Goal: Register for event/course

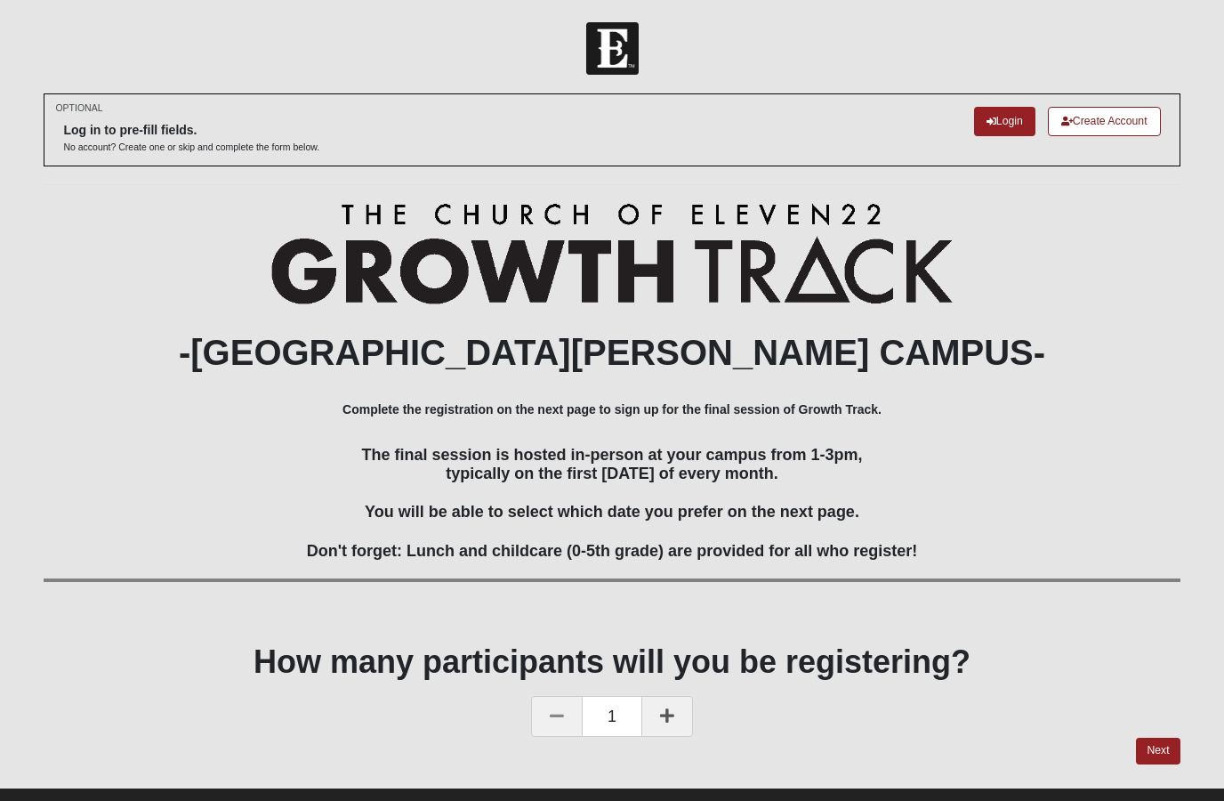
scroll to position [28, 0]
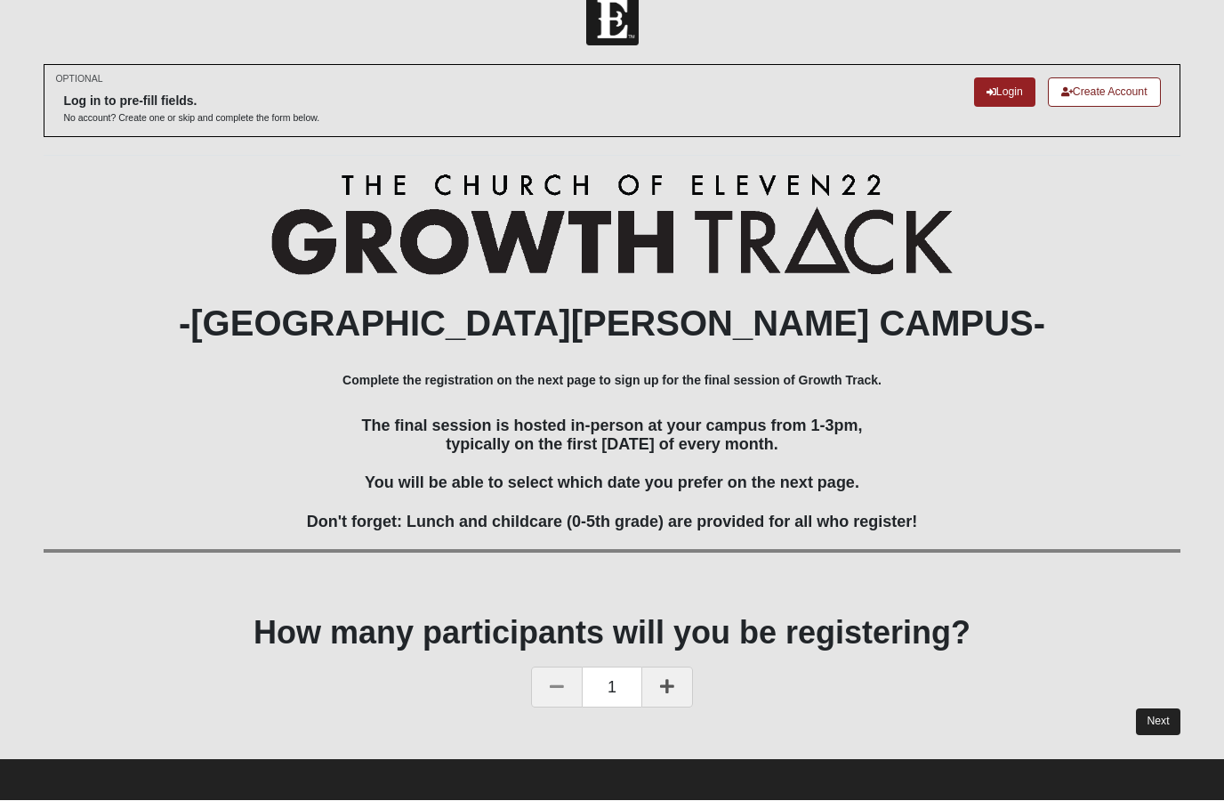
click at [1163, 716] on link "Next" at bounding box center [1158, 722] width 44 height 26
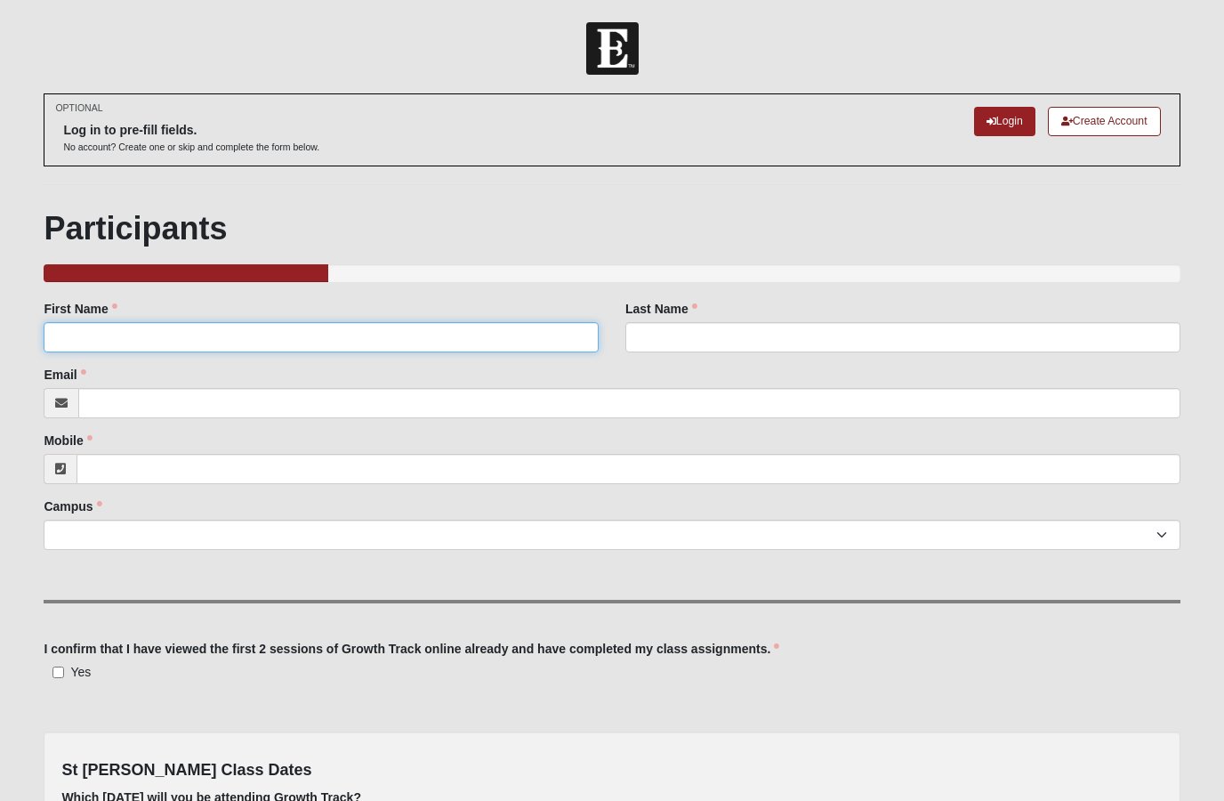
click at [88, 335] on input "First Name" at bounding box center [321, 337] width 555 height 30
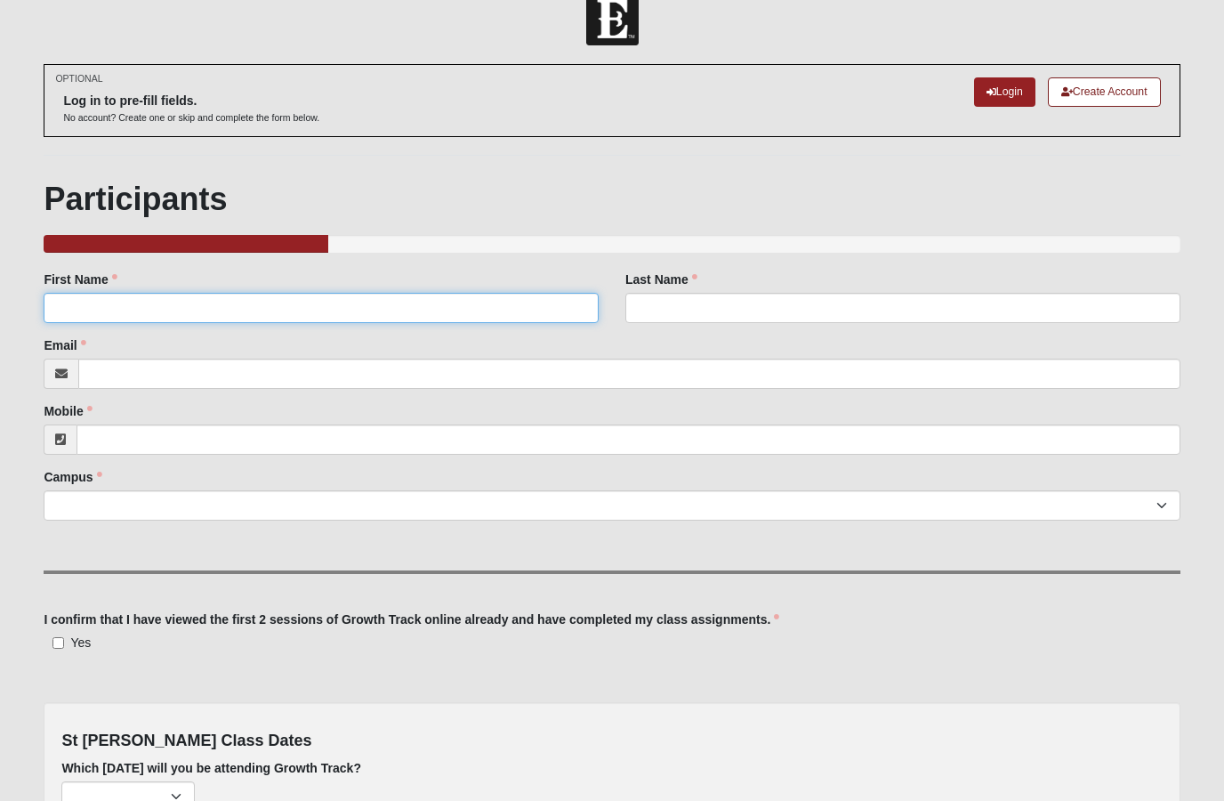
type input "[PERSON_NAME]"
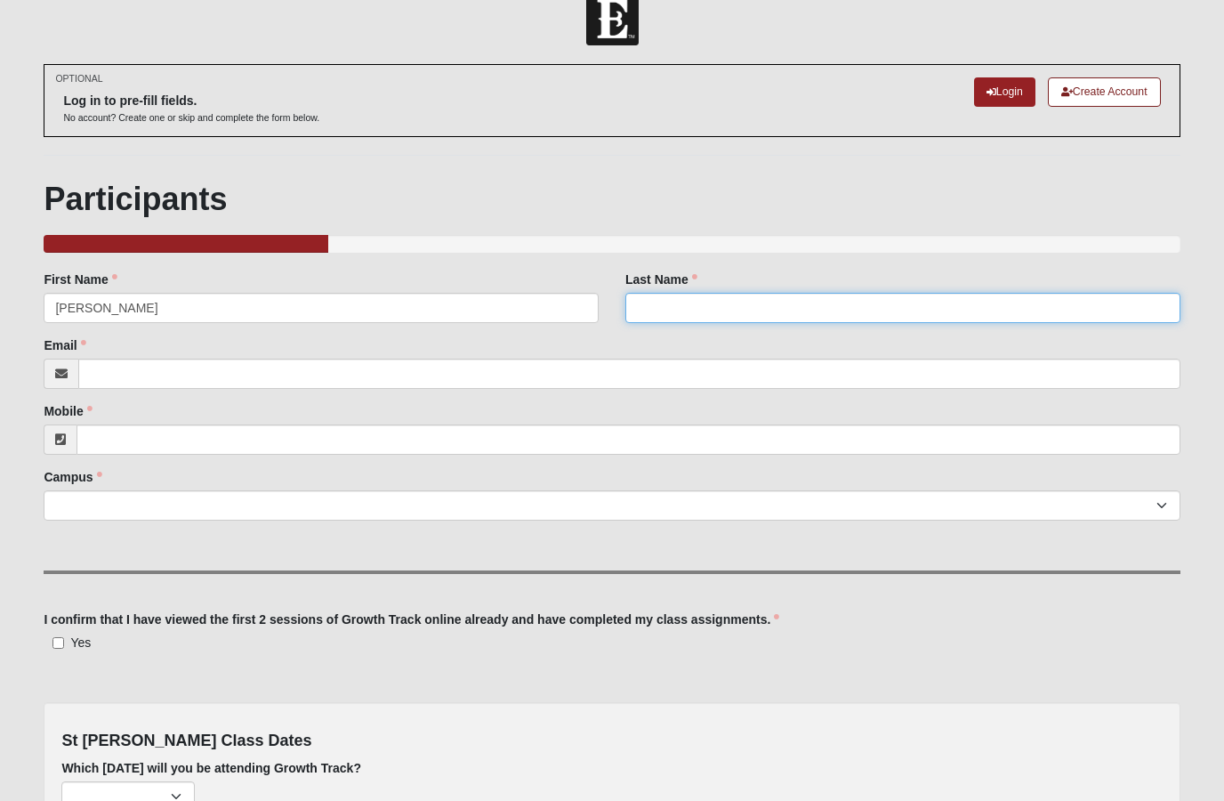
type input "[PERSON_NAME]"
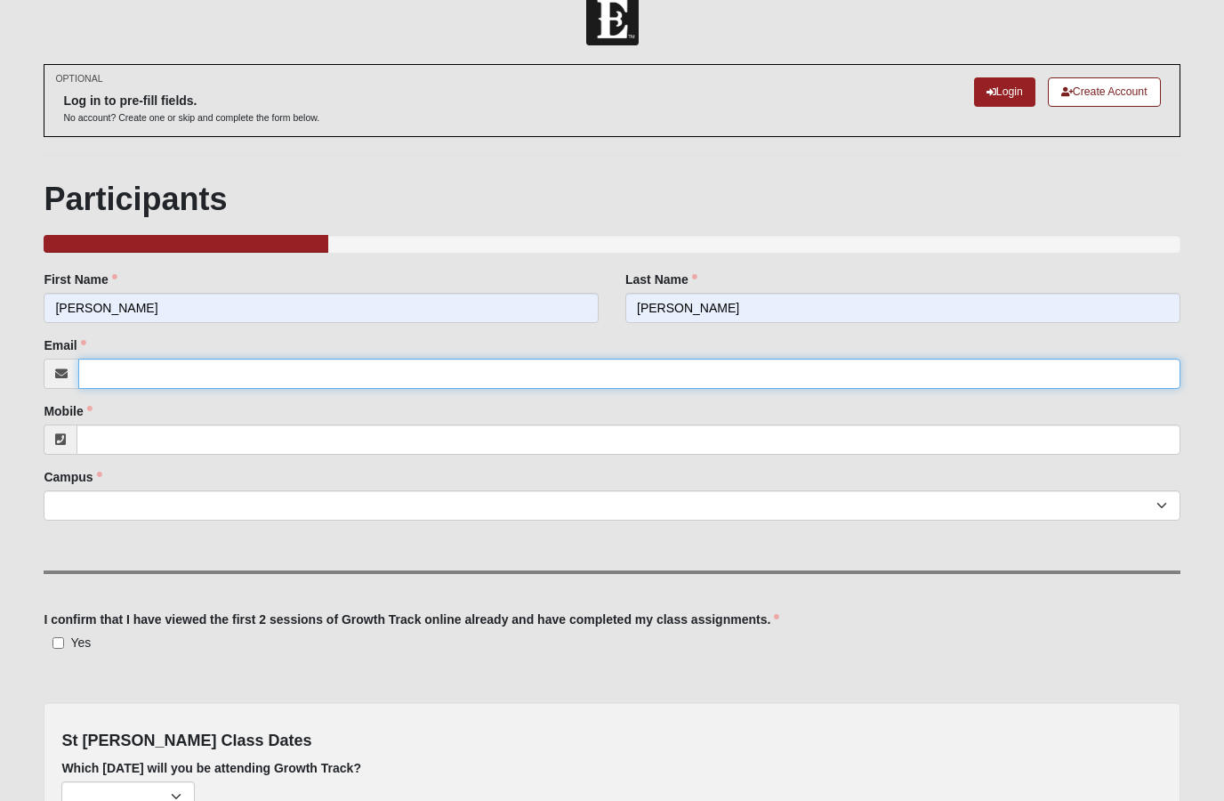
type input "[EMAIL_ADDRESS][DOMAIN_NAME]"
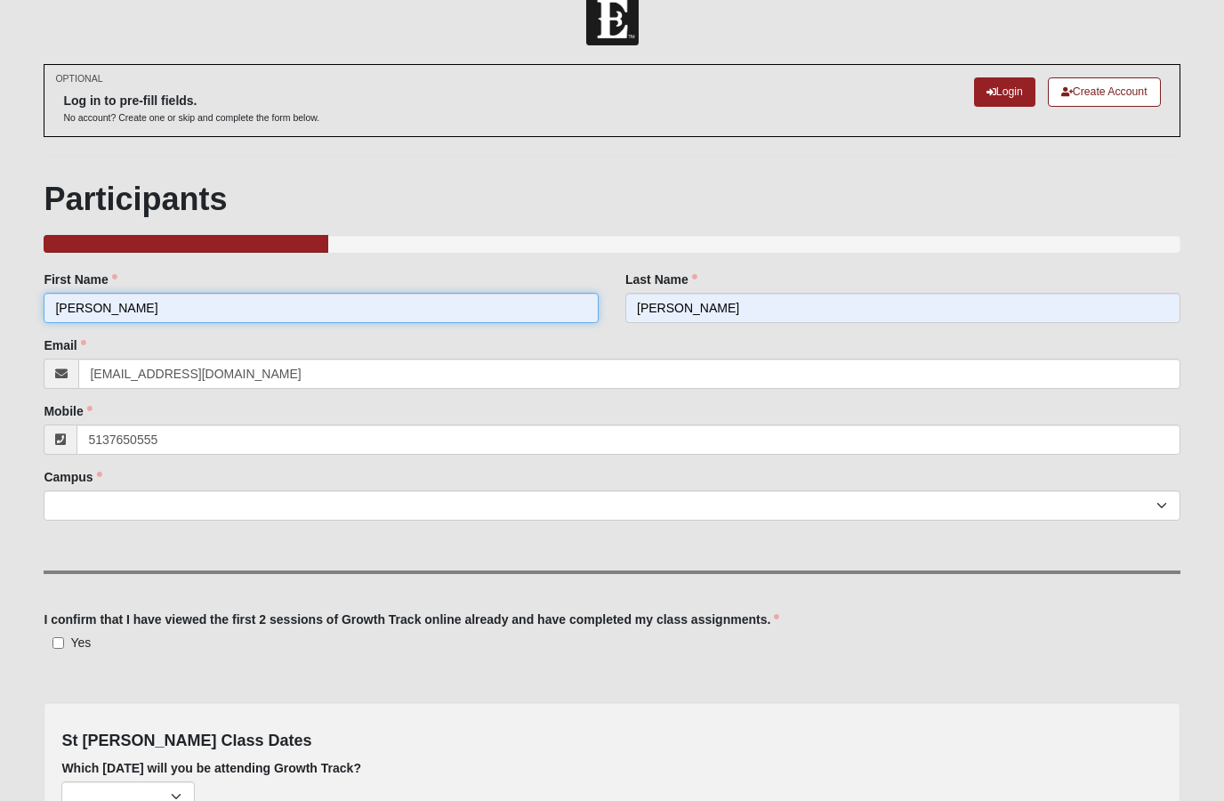
type input "[PHONE_NUMBER]"
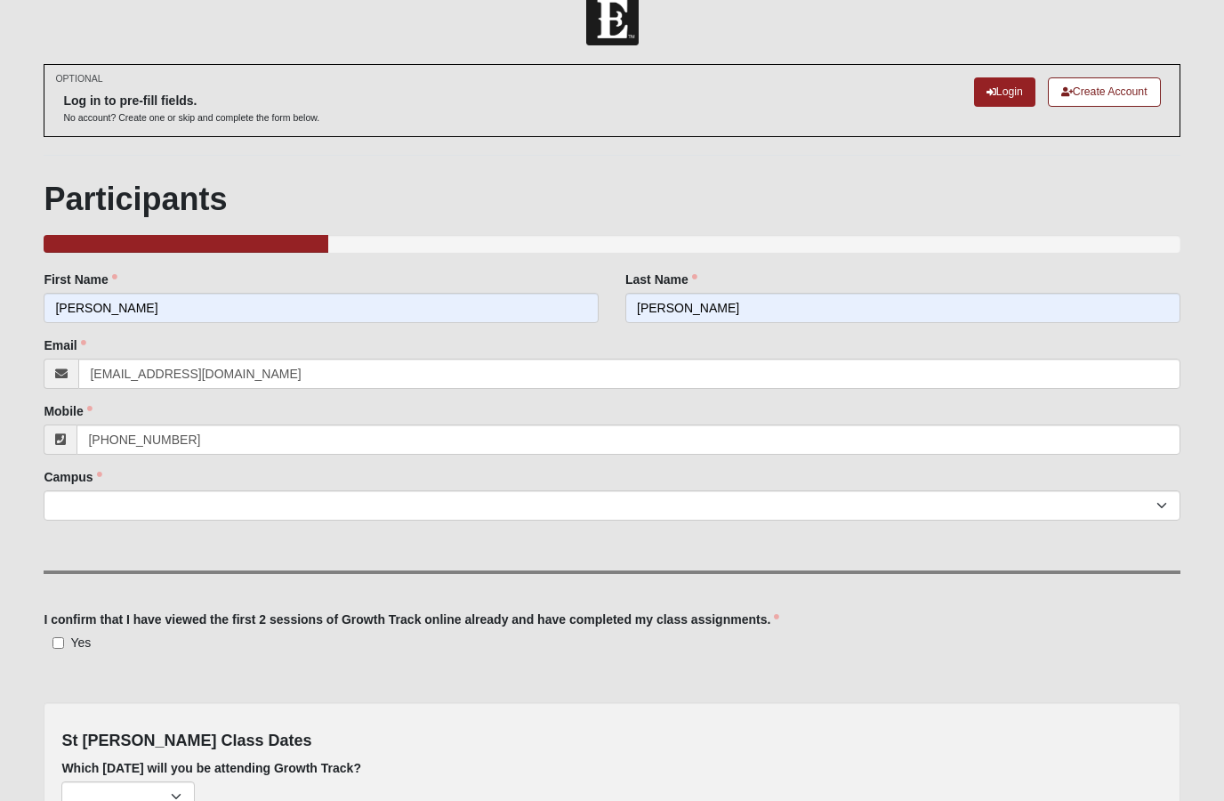
select select "11"
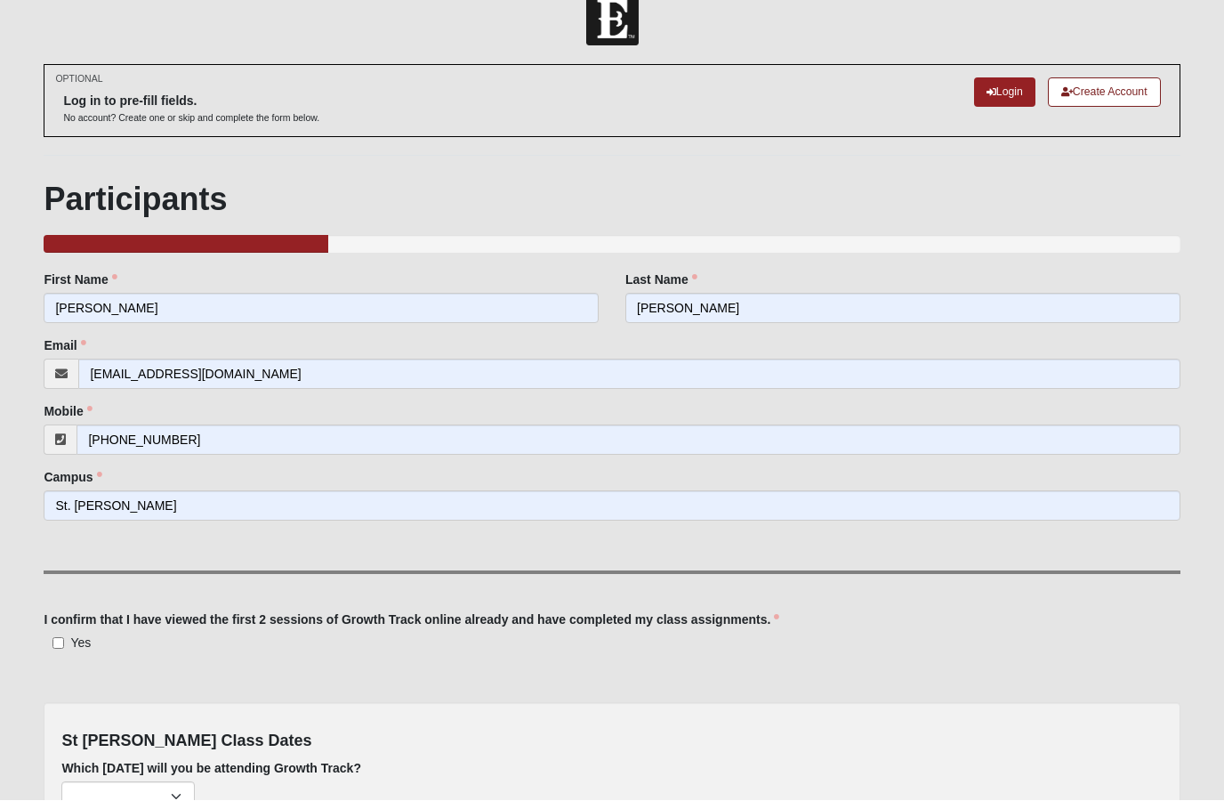
click at [62, 638] on input "Yes" at bounding box center [58, 644] width 12 height 12
checkbox input "true"
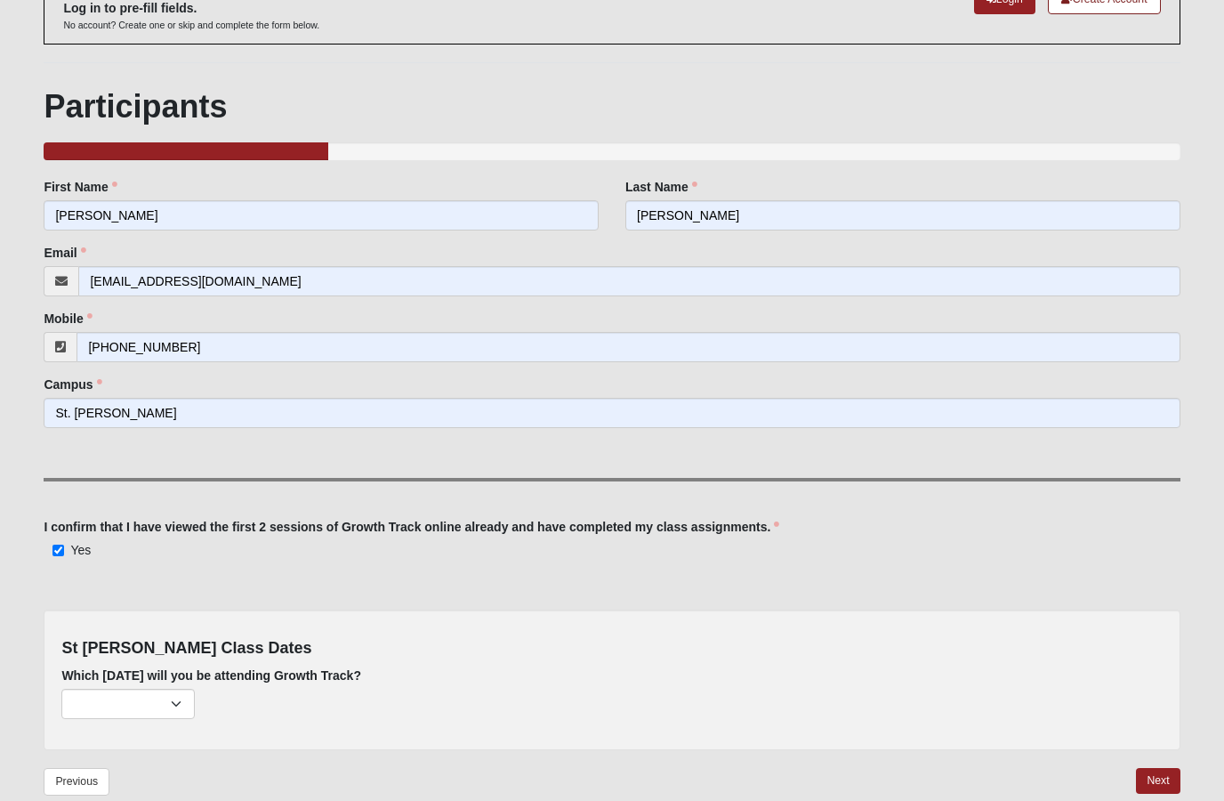
scroll to position [133, 0]
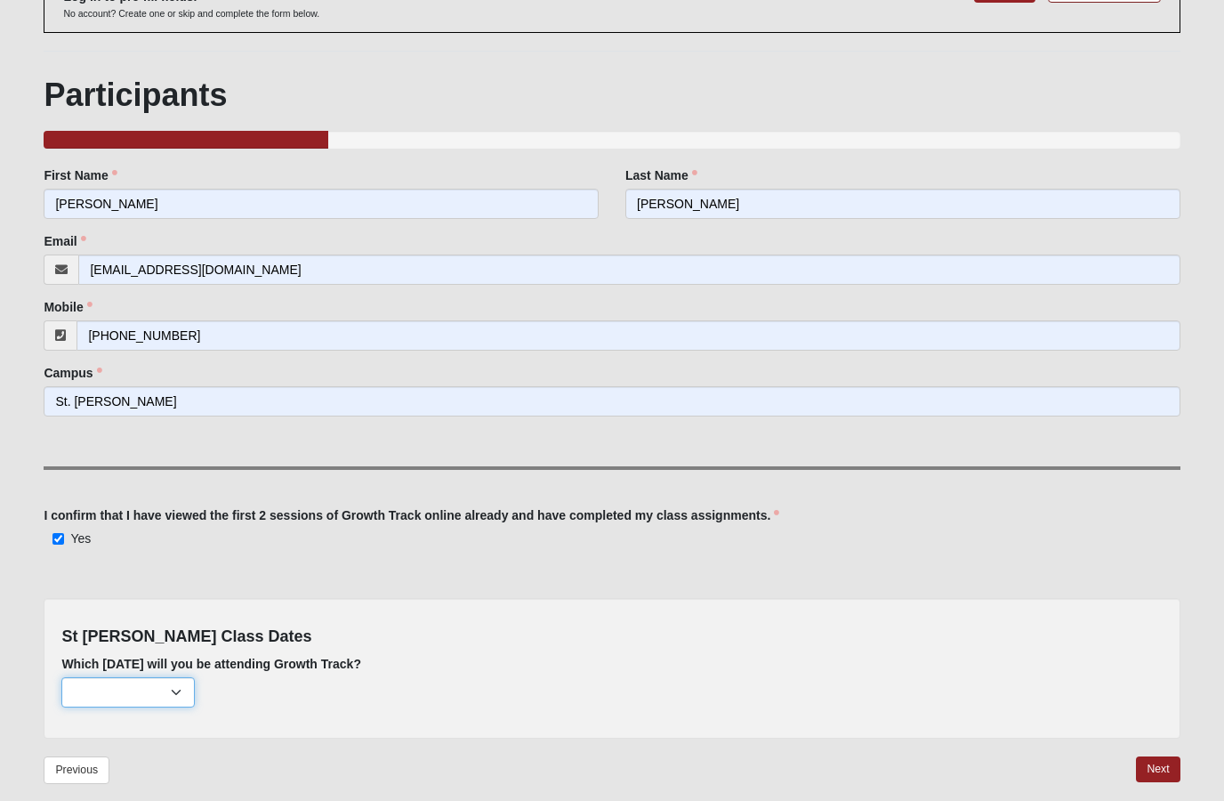
click at [177, 682] on select "[DATE] (23 remaining) [DATE] (56 remaining) [DATE] (58 remaining)" at bounding box center [127, 692] width 133 height 30
select select "809"
click at [1156, 763] on link "Next" at bounding box center [1158, 769] width 44 height 26
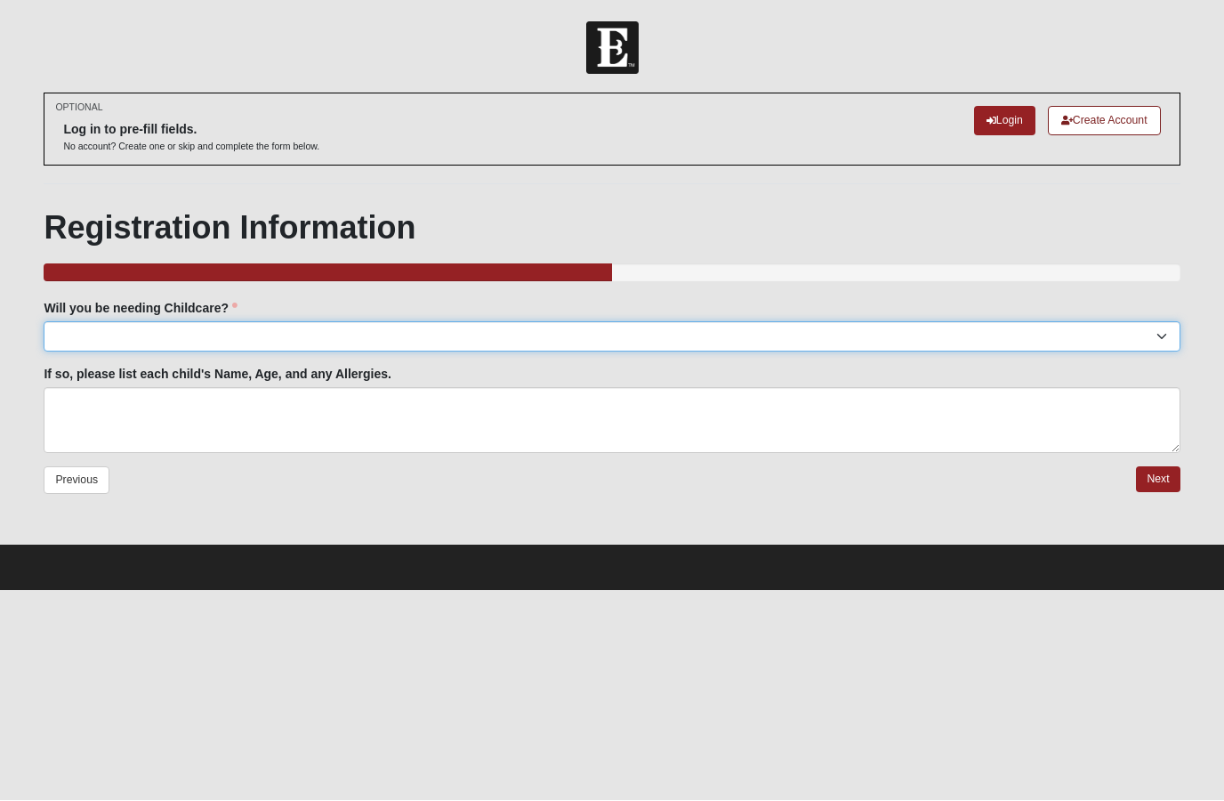
click at [1156, 332] on select "Yes No" at bounding box center [612, 337] width 1136 height 30
select select "No"
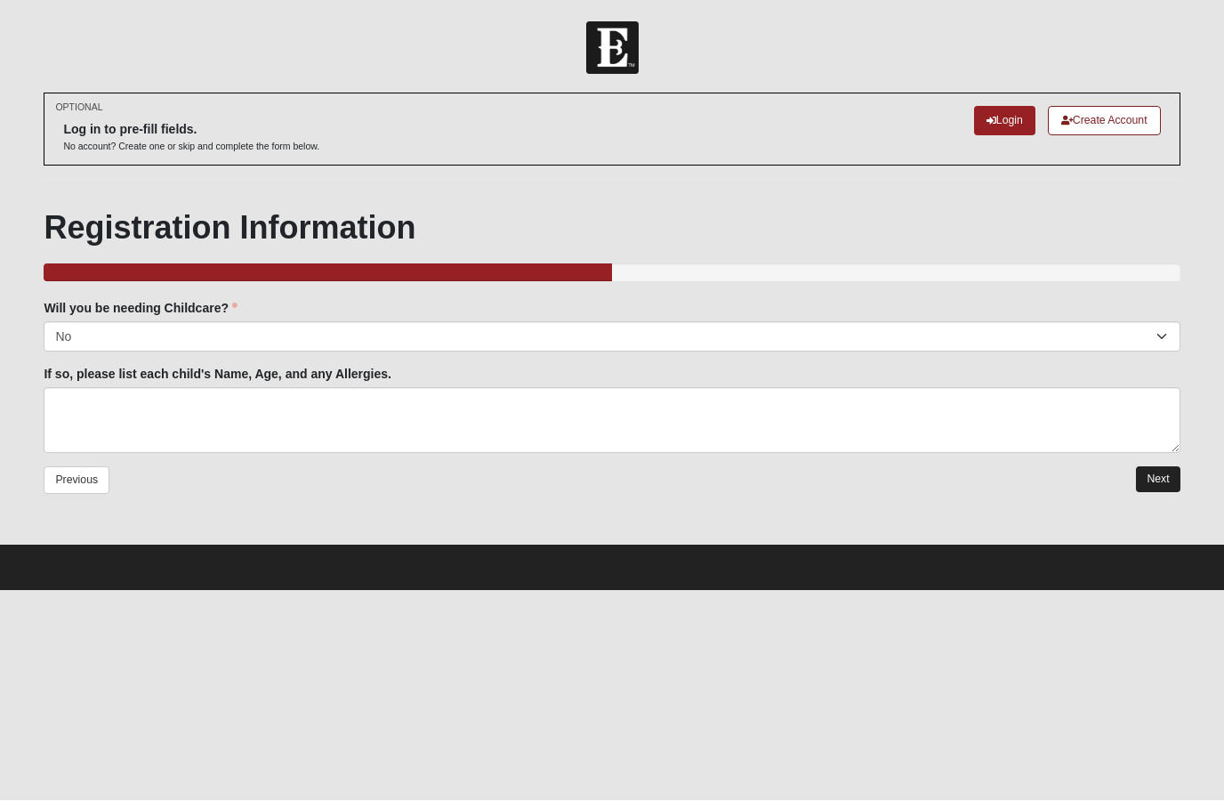
click at [1152, 475] on link "Next" at bounding box center [1158, 480] width 44 height 26
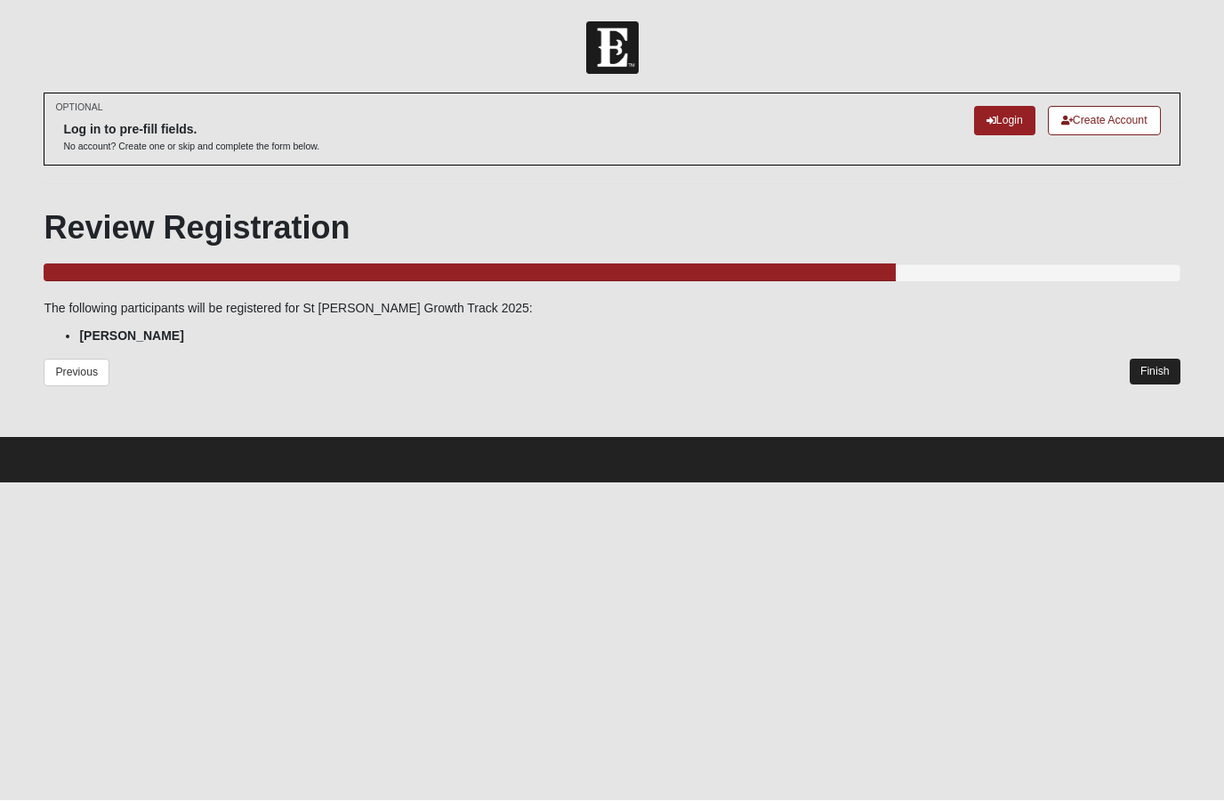
click at [1152, 366] on link "Finish" at bounding box center [1155, 372] width 51 height 26
